Goal: Navigation & Orientation: Find specific page/section

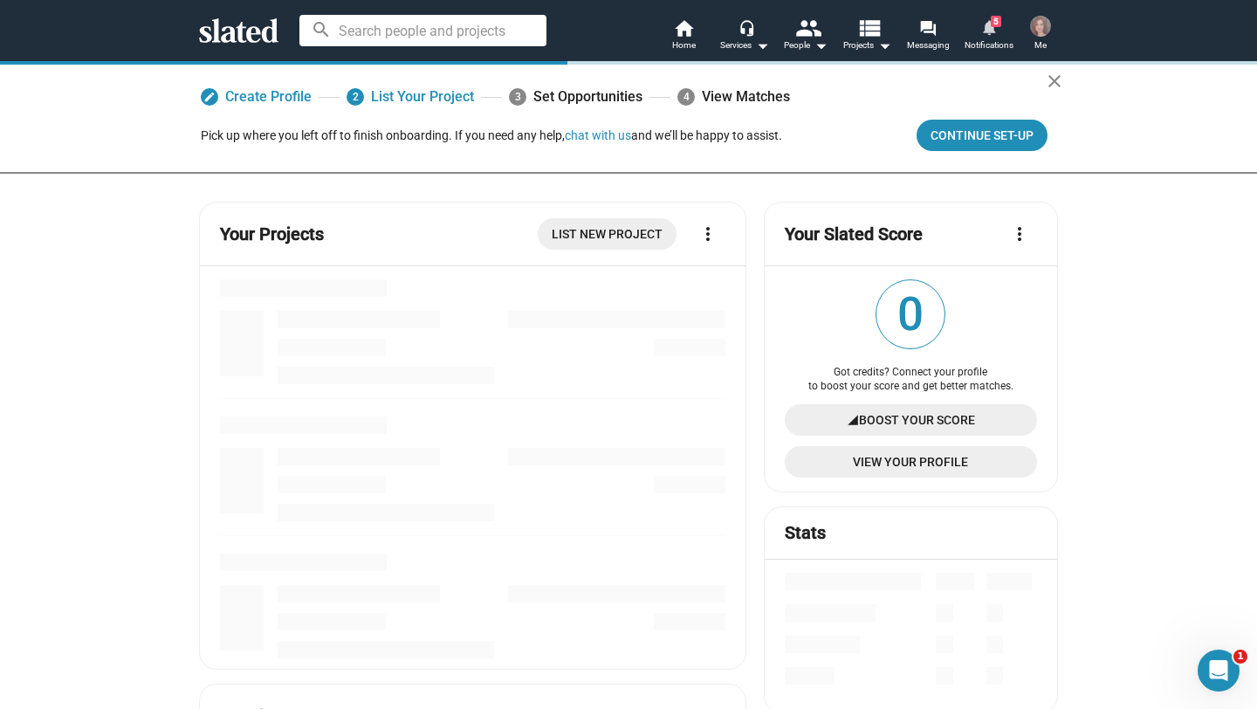
click at [987, 32] on mat-icon "notifications" at bounding box center [988, 26] width 17 height 17
click at [1053, 84] on mat-icon "close" at bounding box center [1054, 81] width 21 height 21
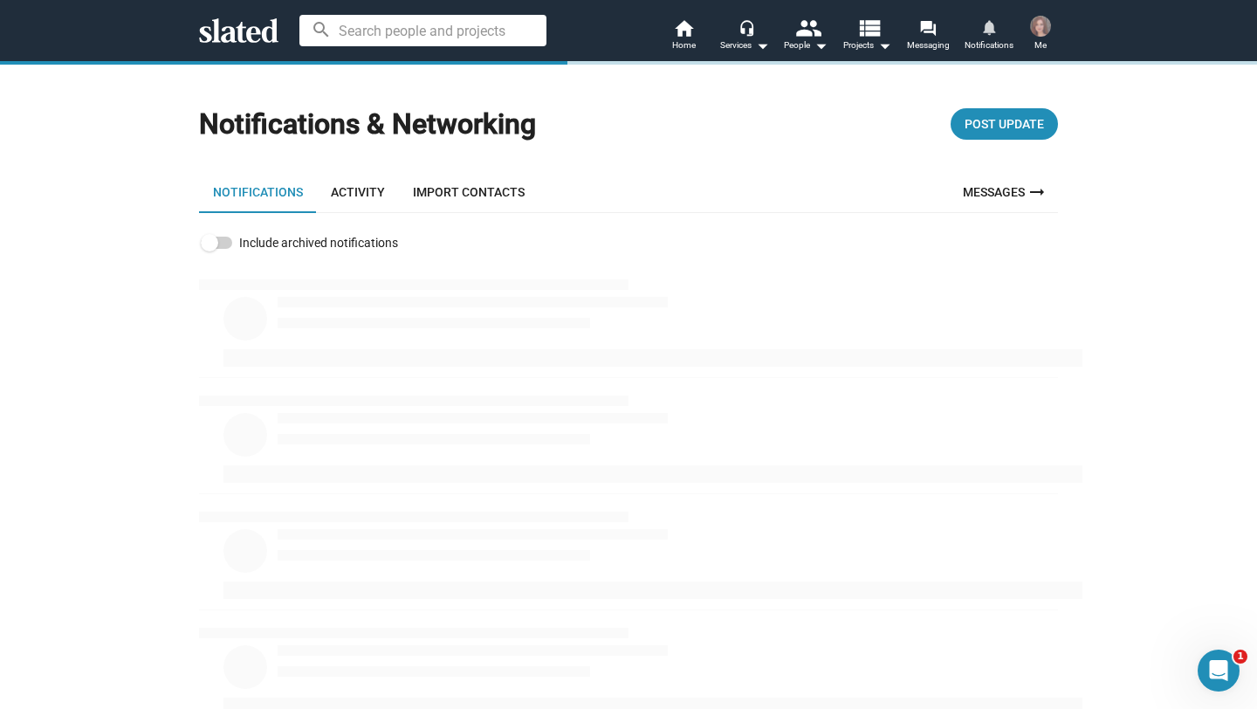
click at [994, 31] on mat-icon "notifications" at bounding box center [988, 26] width 17 height 17
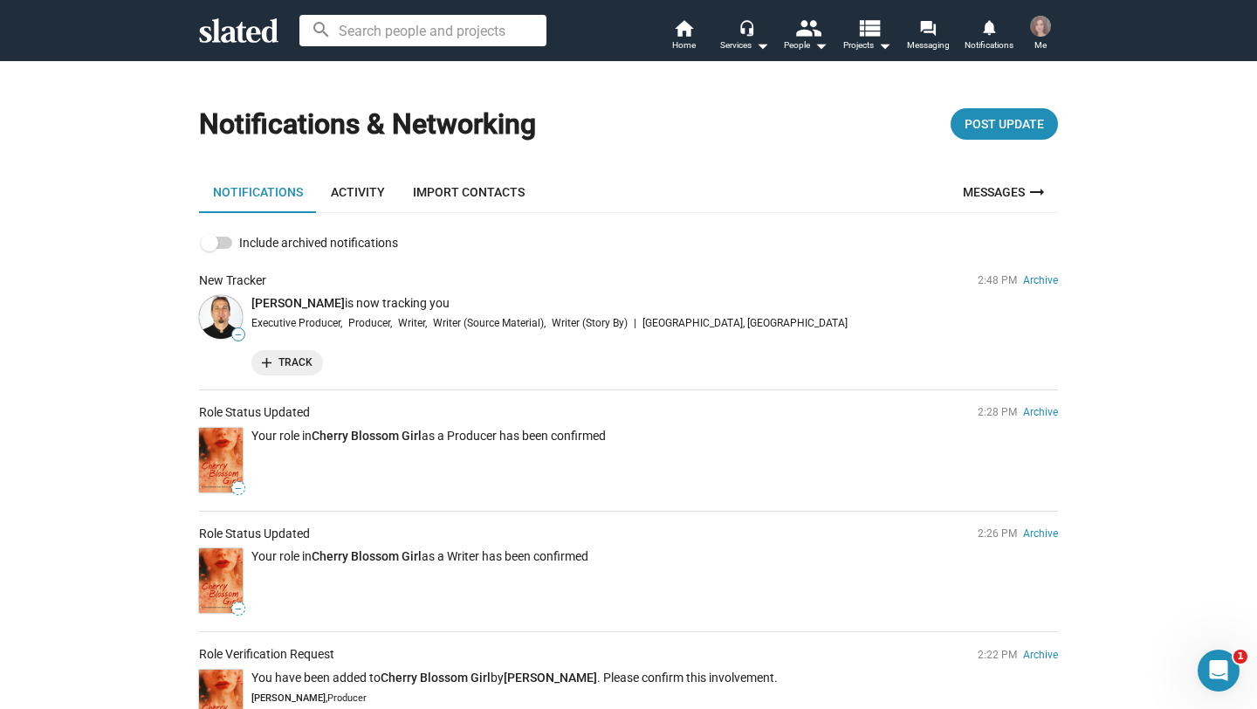
click at [277, 360] on span "add Track" at bounding box center [287, 363] width 51 height 18
click at [249, 34] on icon at bounding box center [238, 30] width 79 height 24
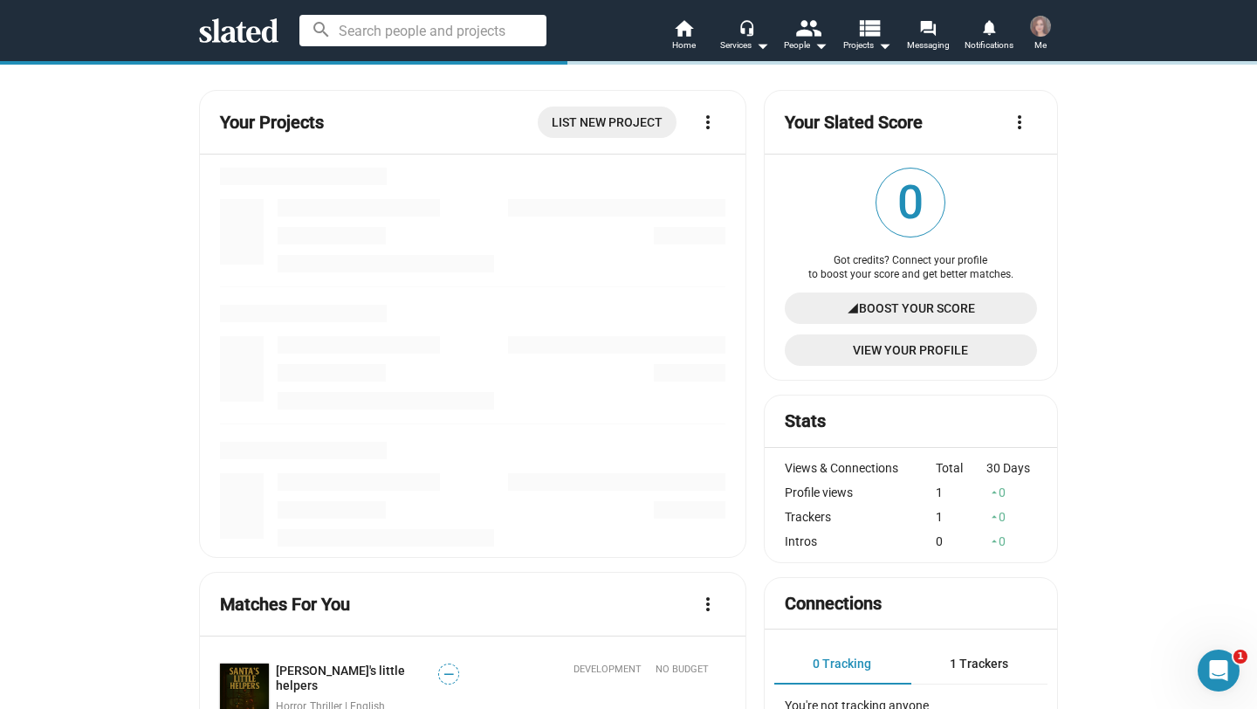
click at [1038, 32] on img at bounding box center [1040, 26] width 21 height 21
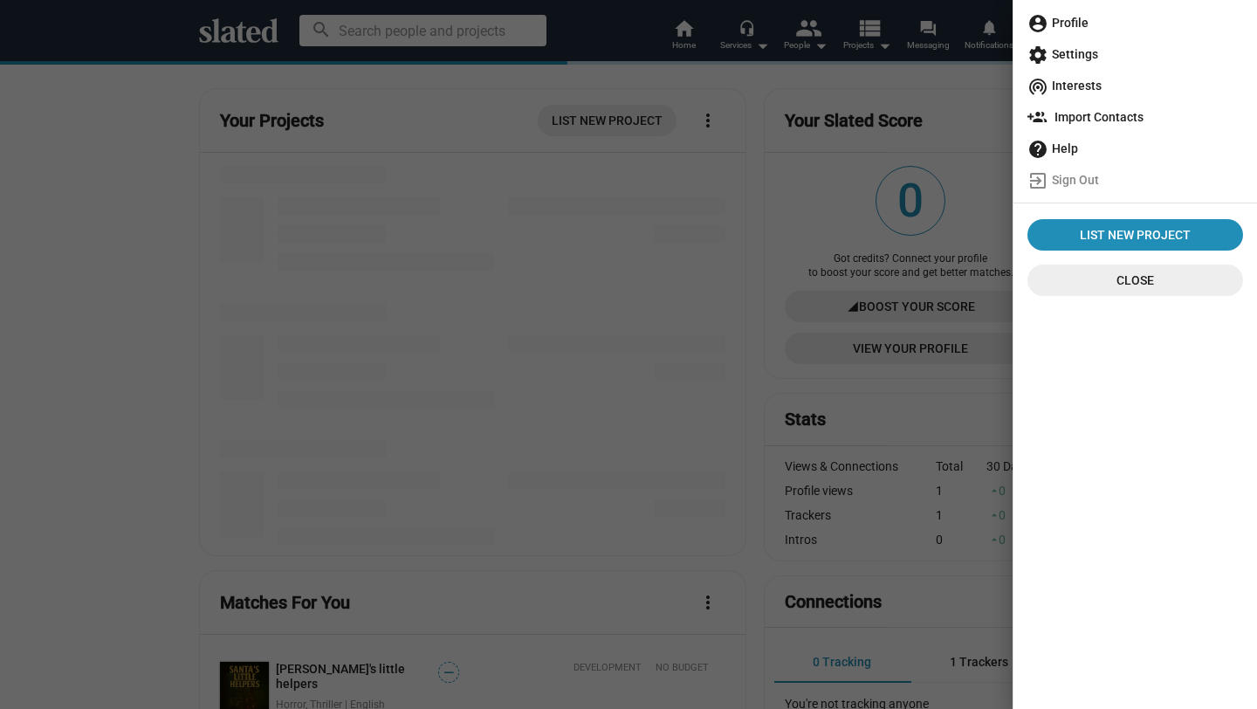
click at [1074, 24] on span "account_circle Profile" at bounding box center [1136, 22] width 216 height 31
